Goal: Task Accomplishment & Management: Manage account settings

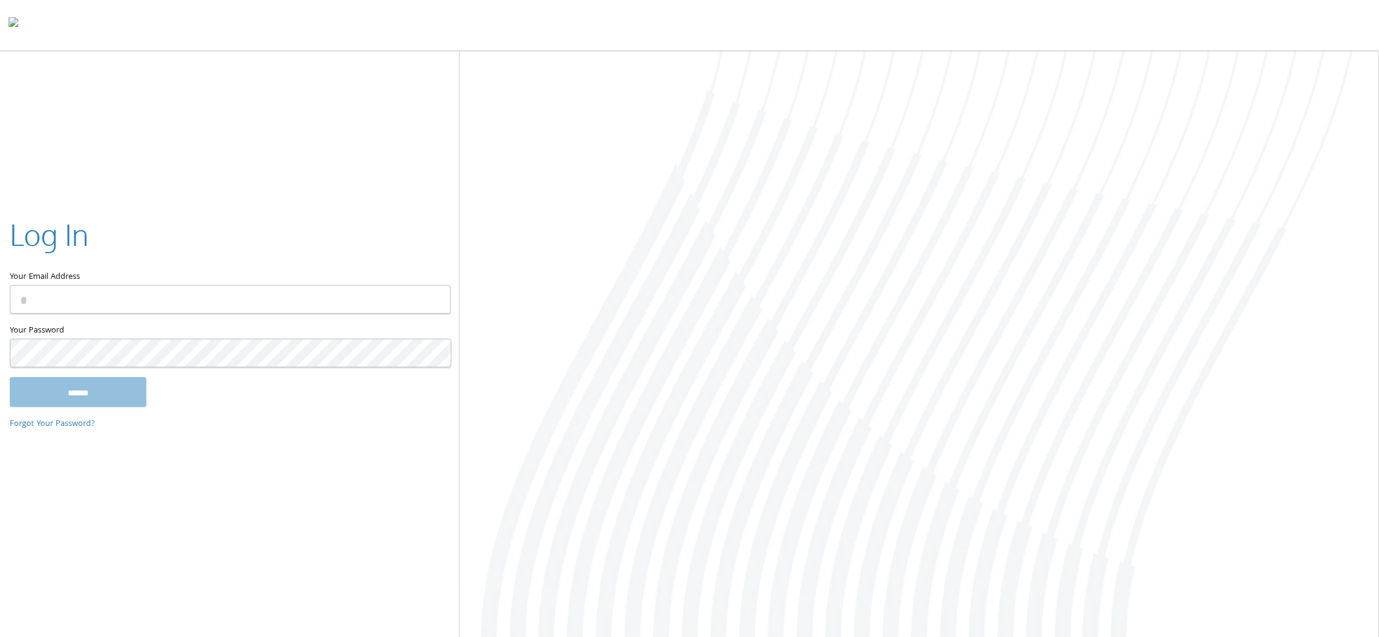
type input "**********"
click at [201, 501] on div "**********" at bounding box center [689, 345] width 1379 height 588
click at [85, 394] on input "******" at bounding box center [78, 392] width 137 height 29
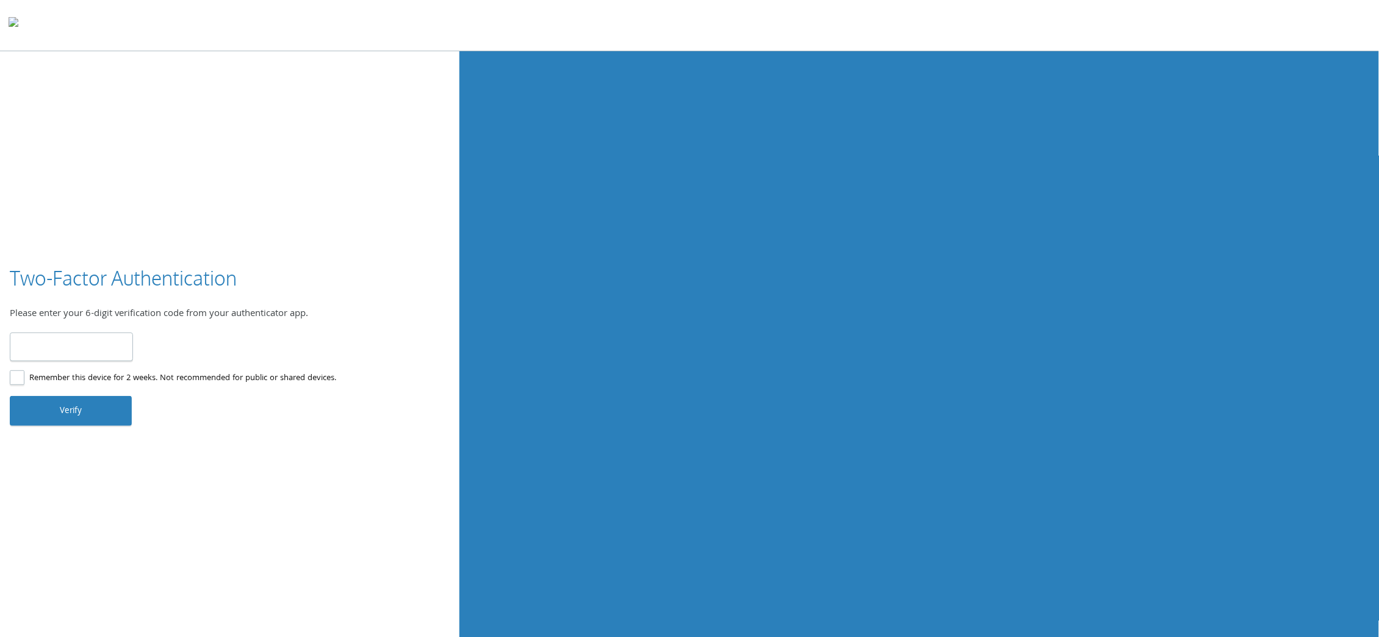
type input "******"
